Goal: Check status

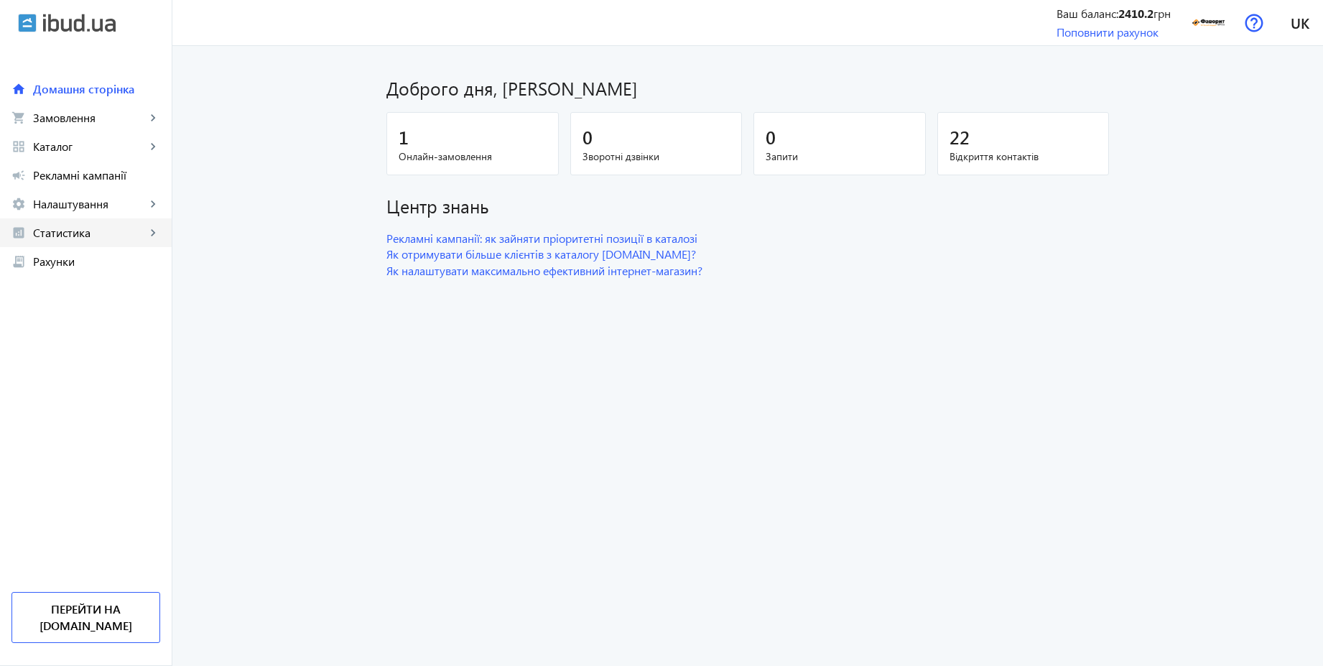
click at [63, 228] on span "Статистика" at bounding box center [89, 233] width 113 height 14
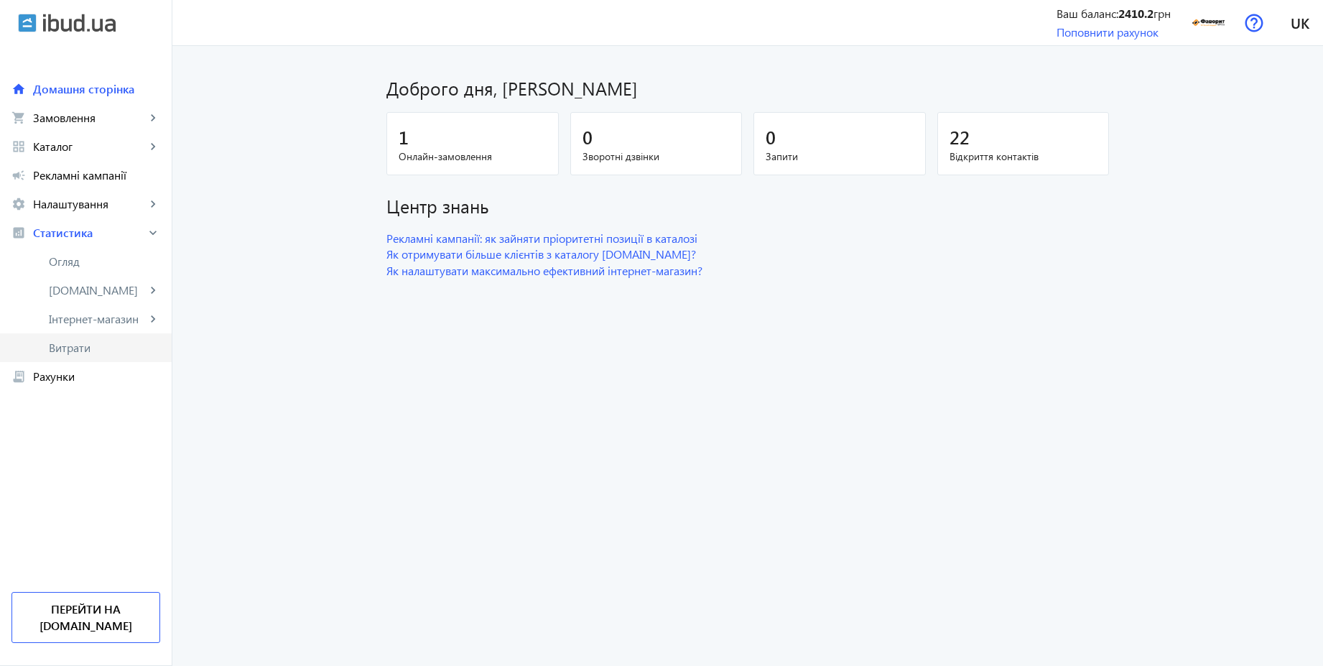
click at [75, 345] on span "Витрати" at bounding box center [104, 347] width 111 height 14
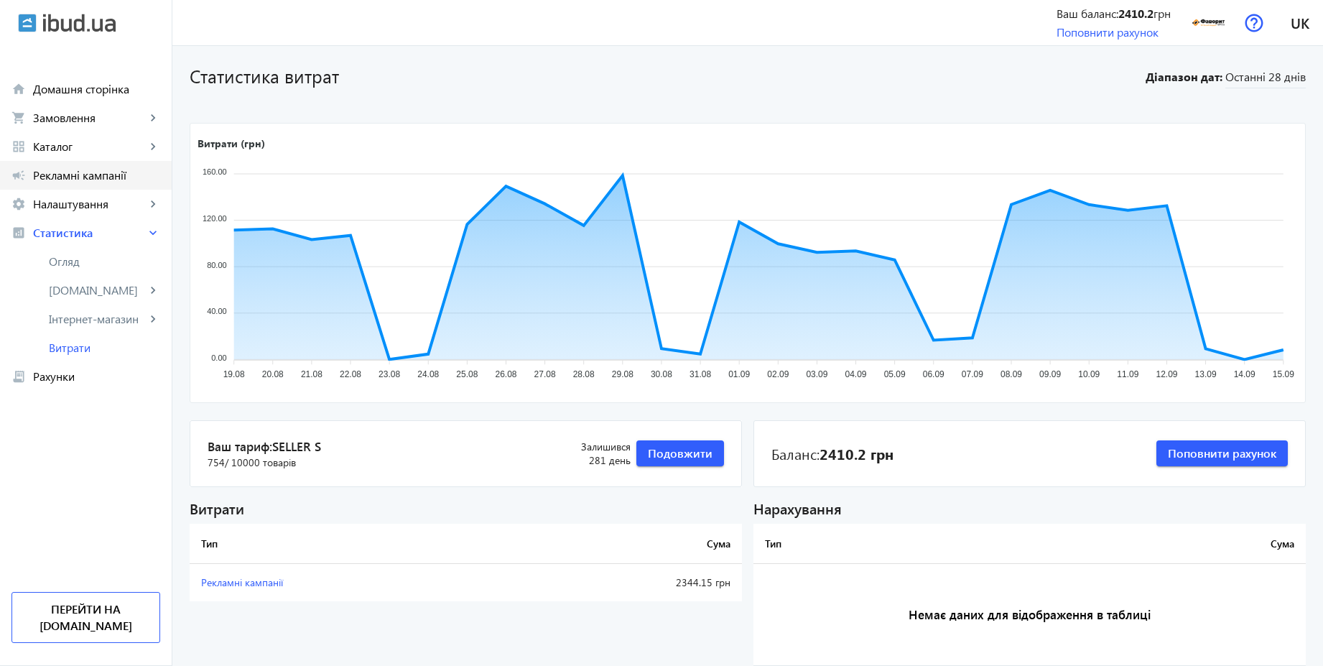
click at [96, 178] on span "Рекламні кампанії" at bounding box center [96, 175] width 127 height 14
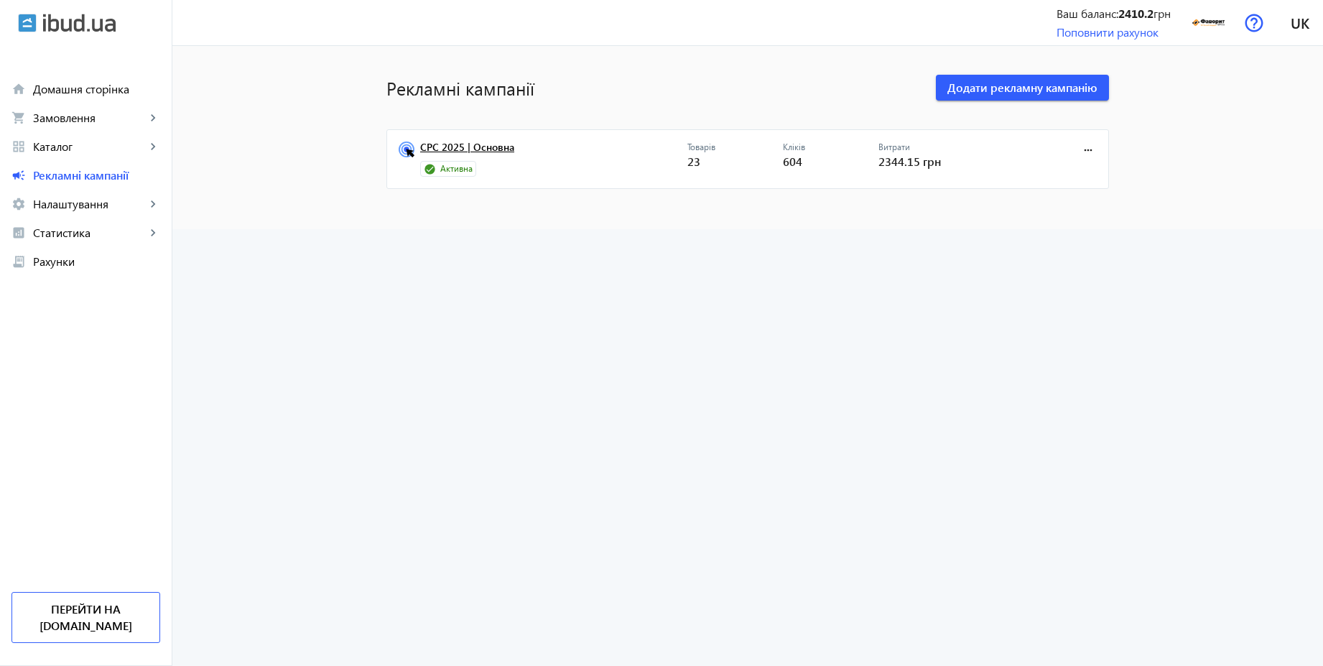
click at [439, 149] on link "CPC 2025 | Основна" at bounding box center [553, 151] width 267 height 20
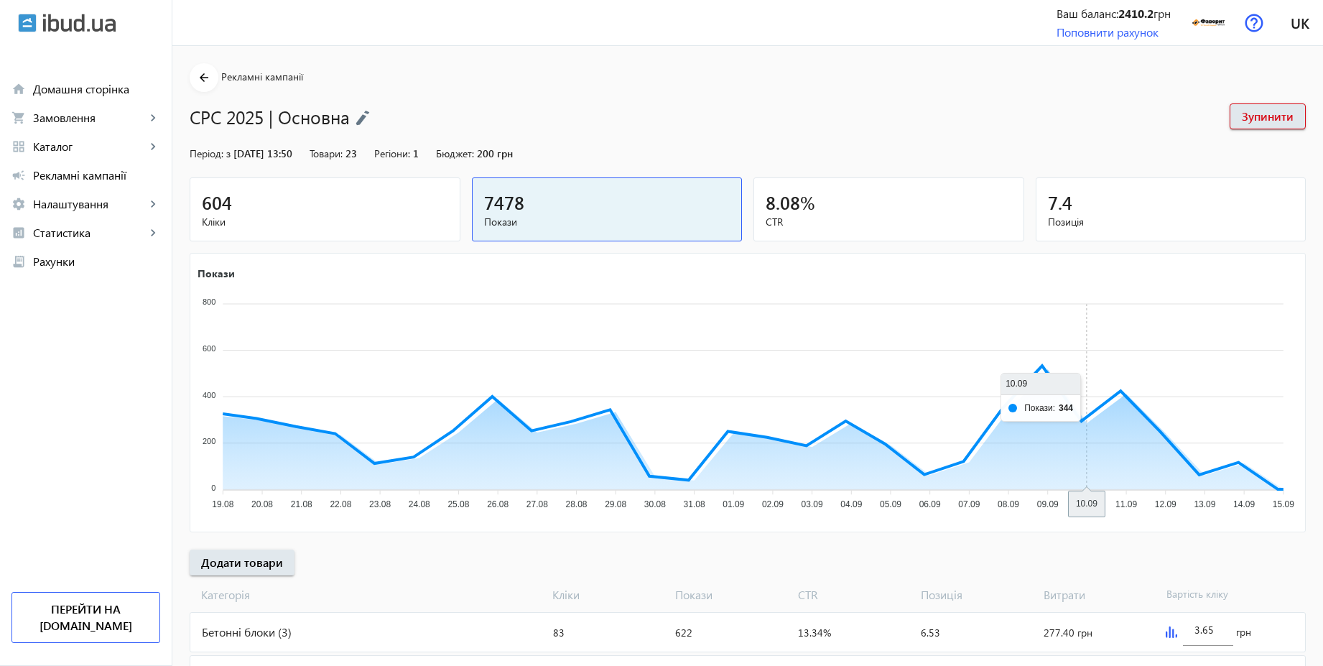
scroll to position [159, 0]
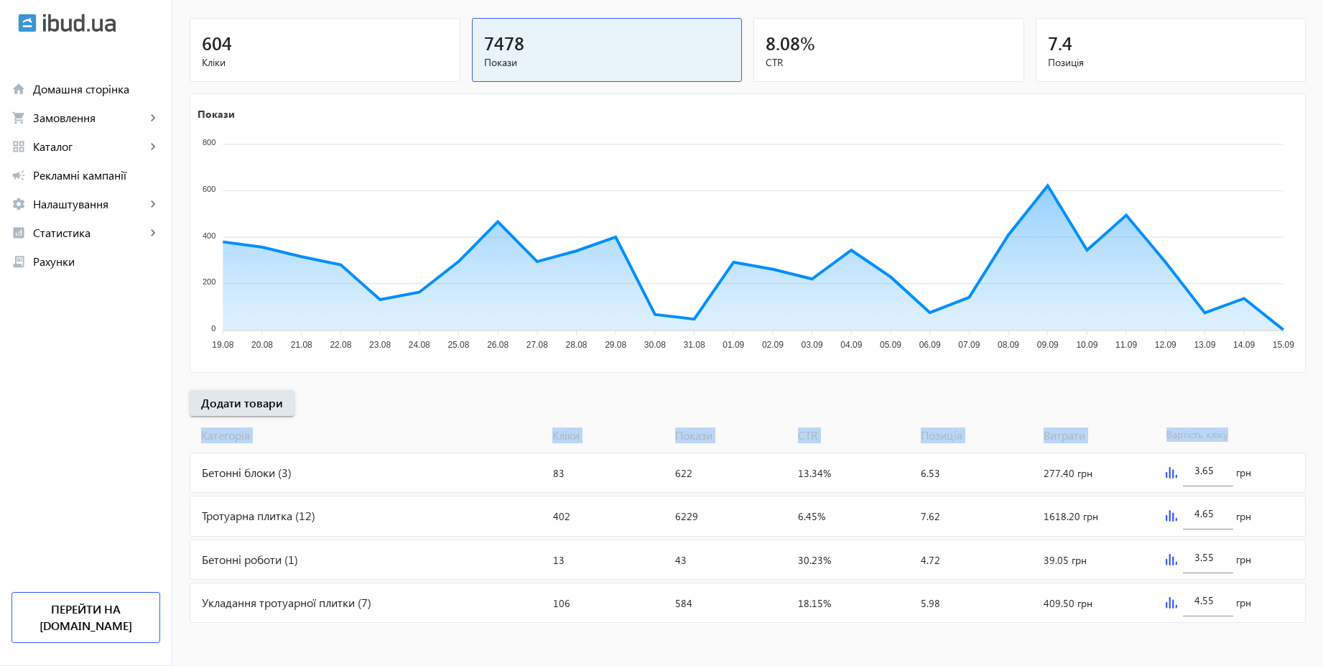
drag, startPoint x: 1331, startPoint y: 448, endPoint x: 1329, endPoint y: 121, distance: 326.8
click at [1322, 121] on html "arrow_back home Домашня сторінка shopping_cart Замовлення keyboard_arrow_right …" at bounding box center [661, 253] width 1323 height 825
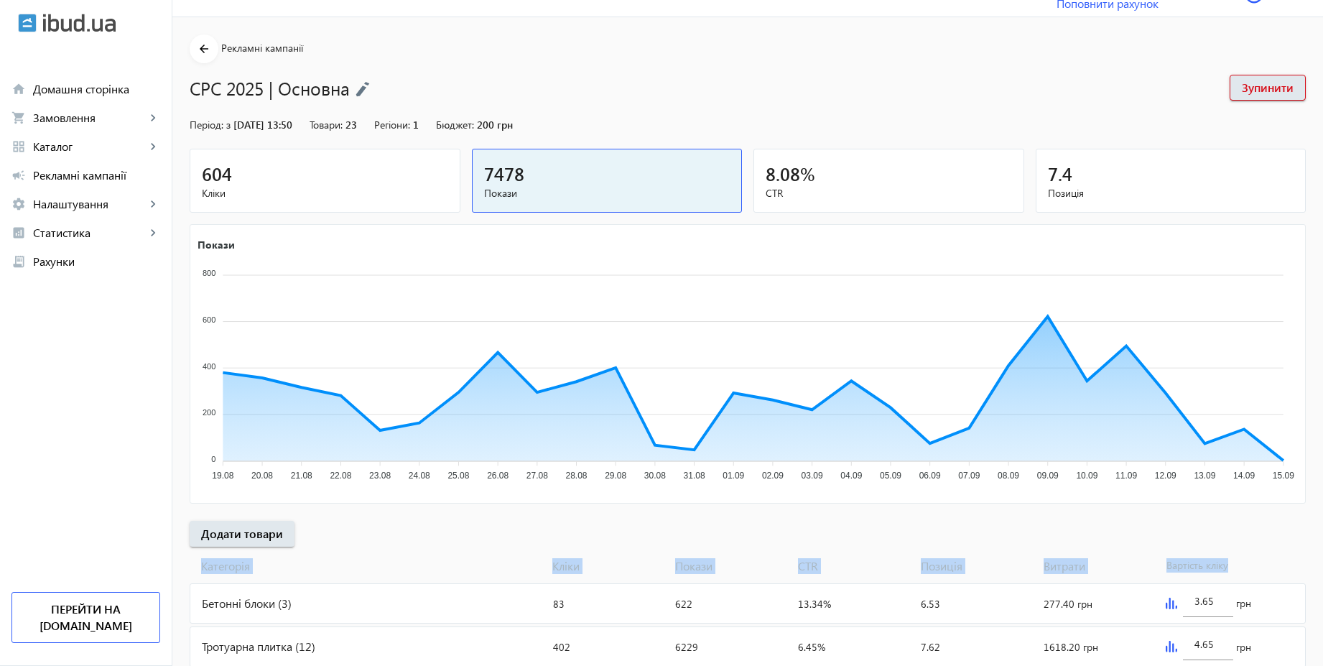
scroll to position [0, 0]
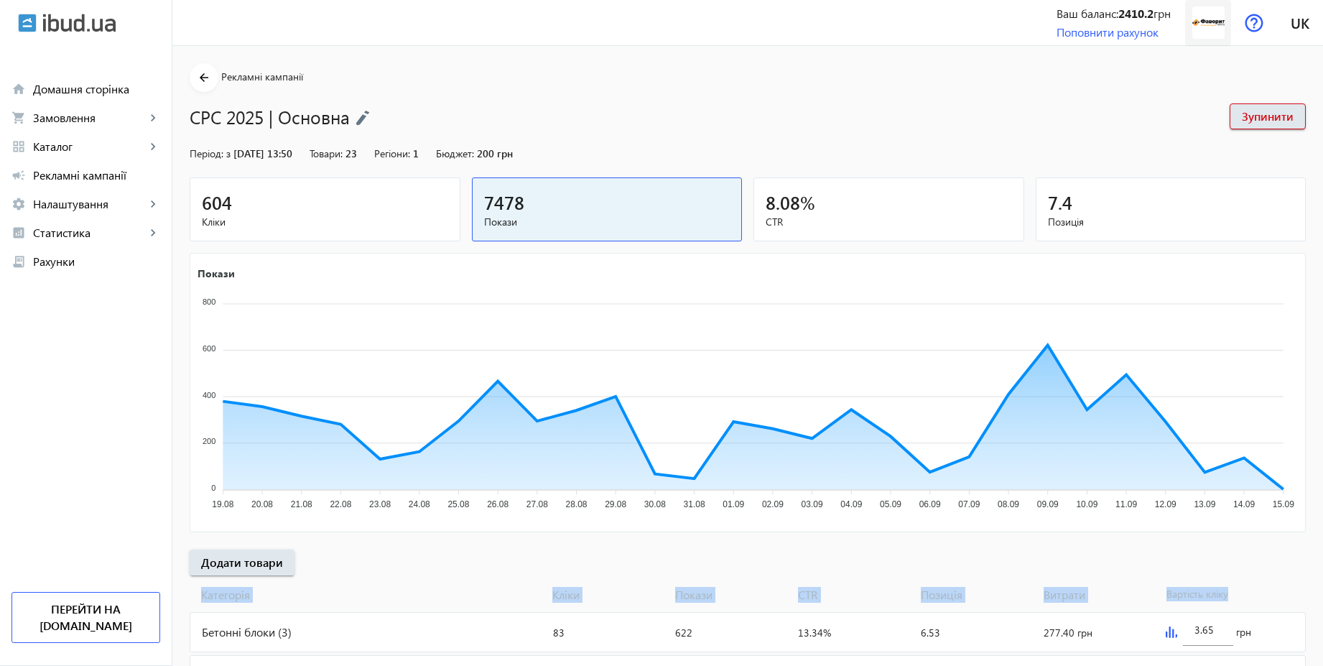
click at [1209, 25] on img at bounding box center [1208, 22] width 32 height 32
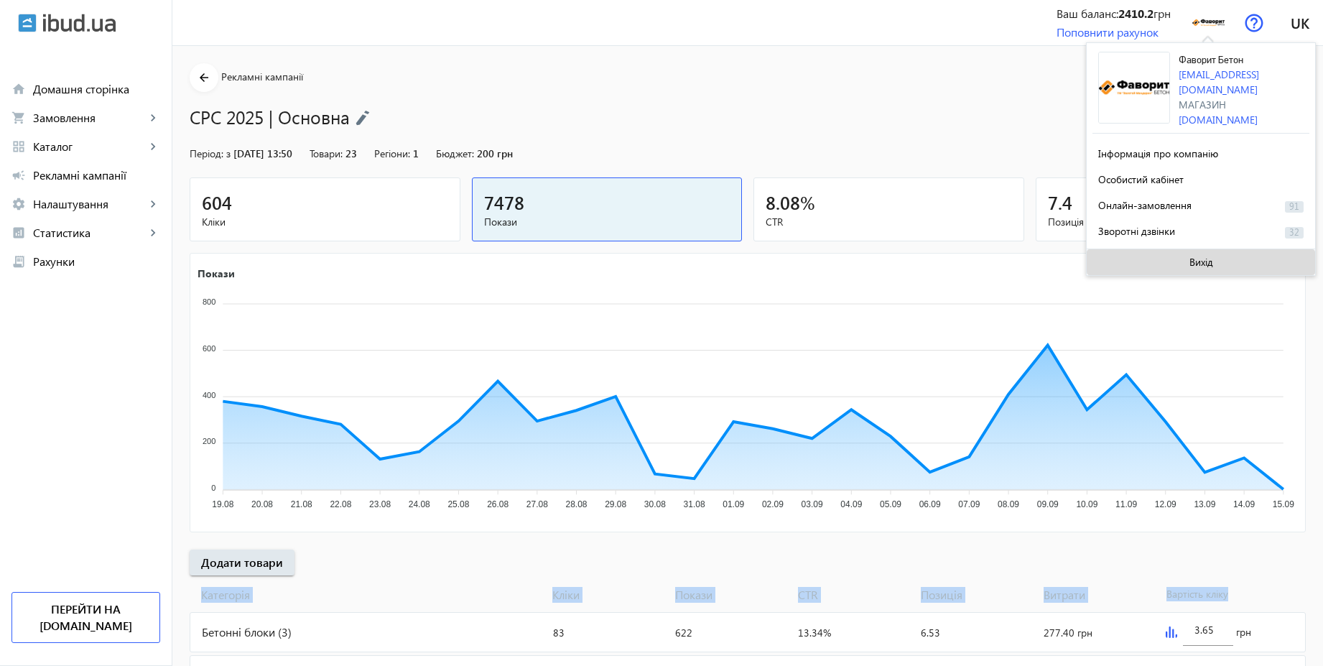
click at [1203, 256] on span "Вихід" at bounding box center [1201, 261] width 24 height 11
